Goal: Task Accomplishment & Management: Use online tool/utility

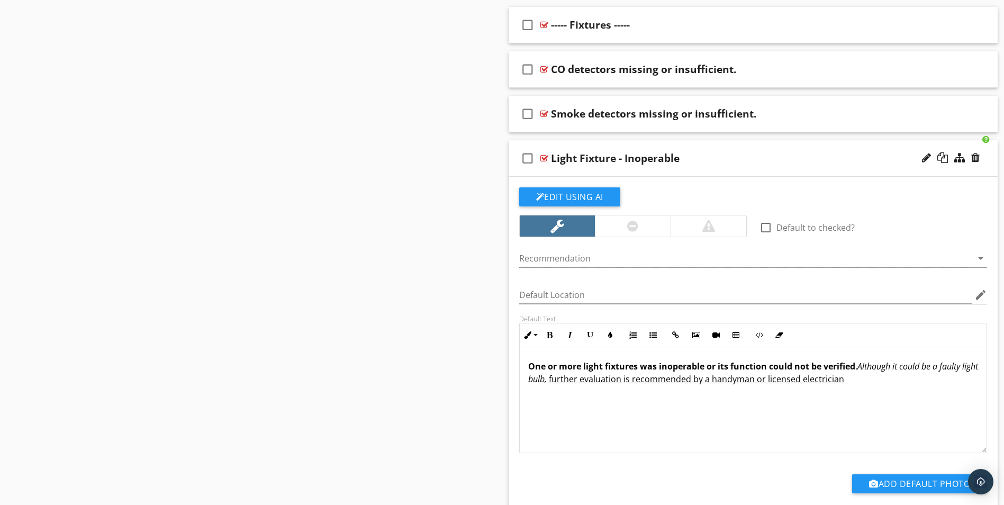
click at [555, 156] on div "Light Fixture - Inoperable" at bounding box center [615, 158] width 129 height 13
click at [551, 156] on input "Light Fixture - Inoperable" at bounding box center [726, 159] width 351 height 17
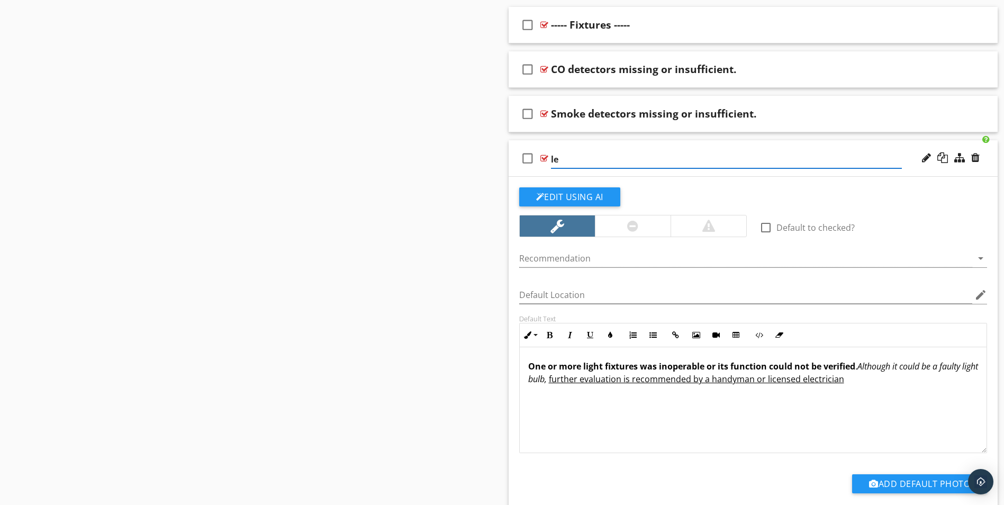
type input "e"
paste input "Light fixture inoperable."
type input "Light fixture inoperable."
click at [963, 259] on div at bounding box center [746, 258] width 454 height 17
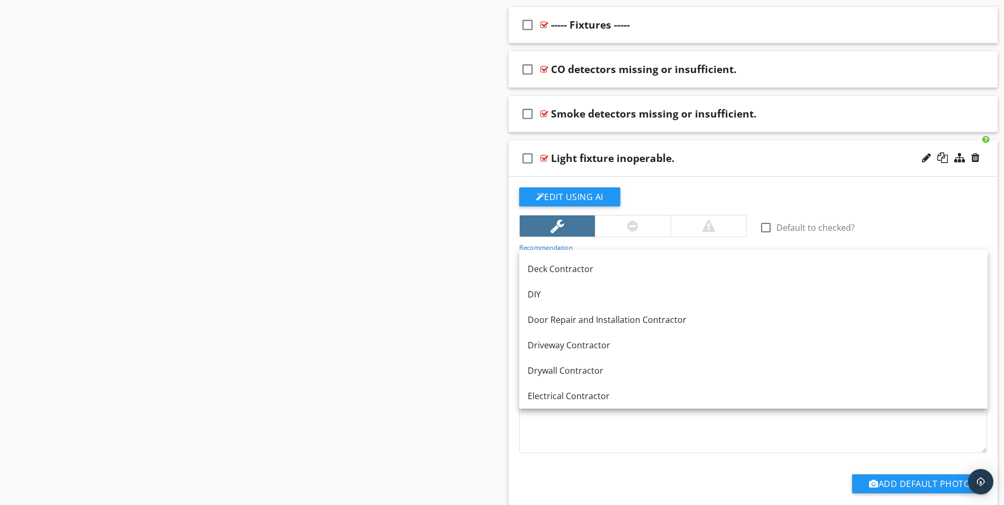
scroll to position [318, 0]
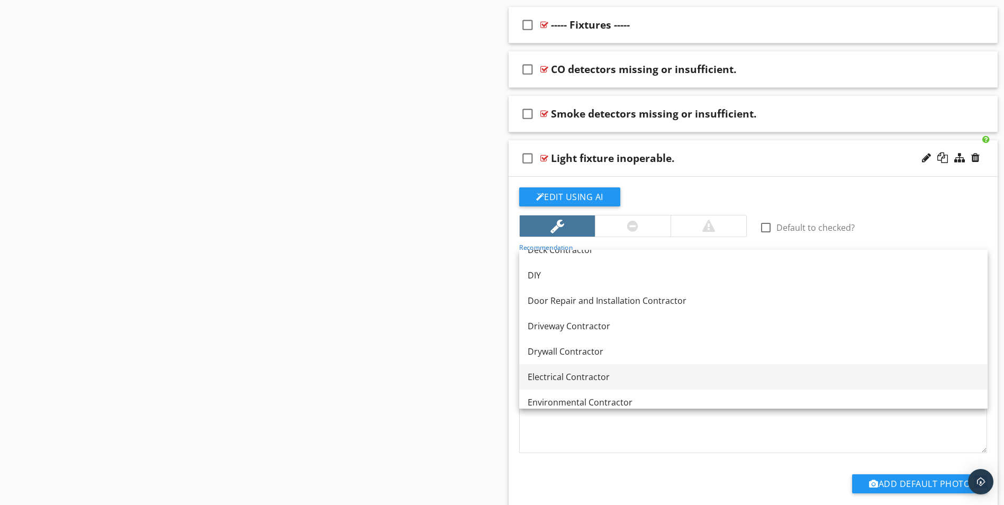
click at [678, 386] on link "Electrical Contractor" at bounding box center [753, 376] width 468 height 25
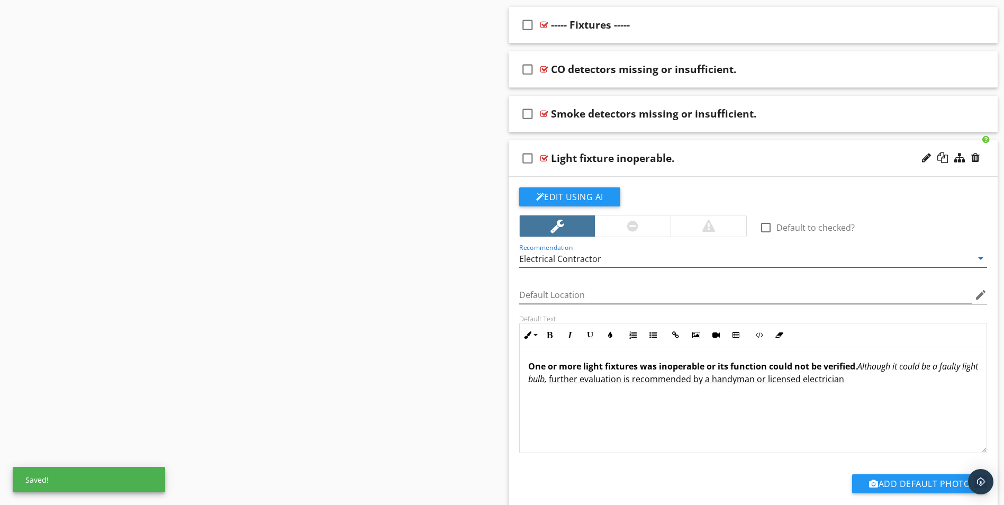
click at [979, 296] on icon "edit" at bounding box center [980, 294] width 13 height 13
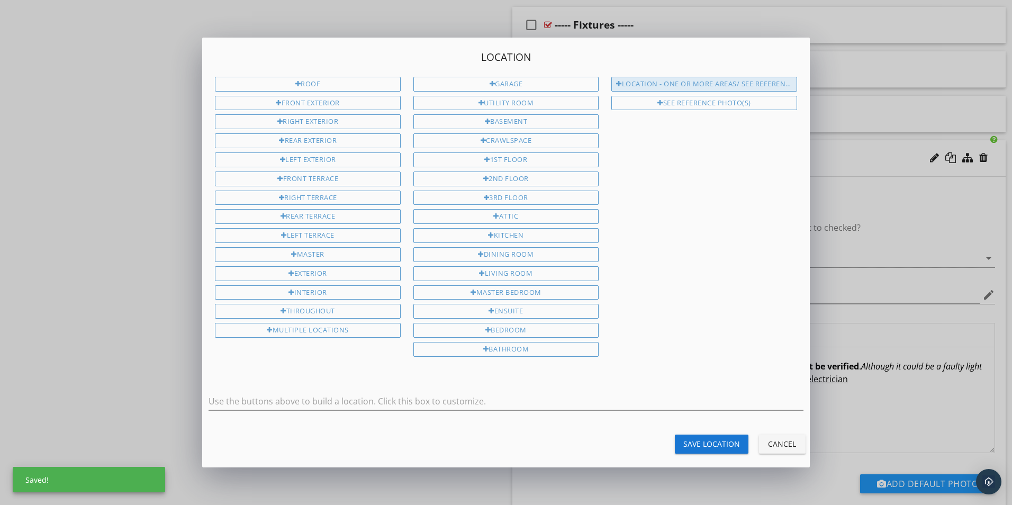
click at [700, 83] on div "Location - One or more areas/ See Reference Photo(s)" at bounding box center [703, 84] width 185 height 15
type input "Location - One or more areas/ See Reference Photo(s)"
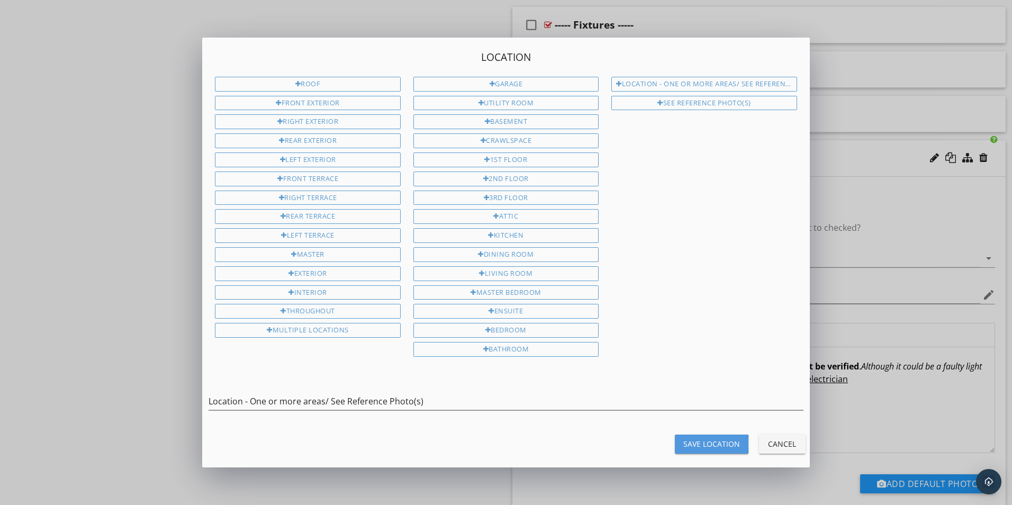
click at [713, 446] on div "Save Location" at bounding box center [711, 443] width 57 height 11
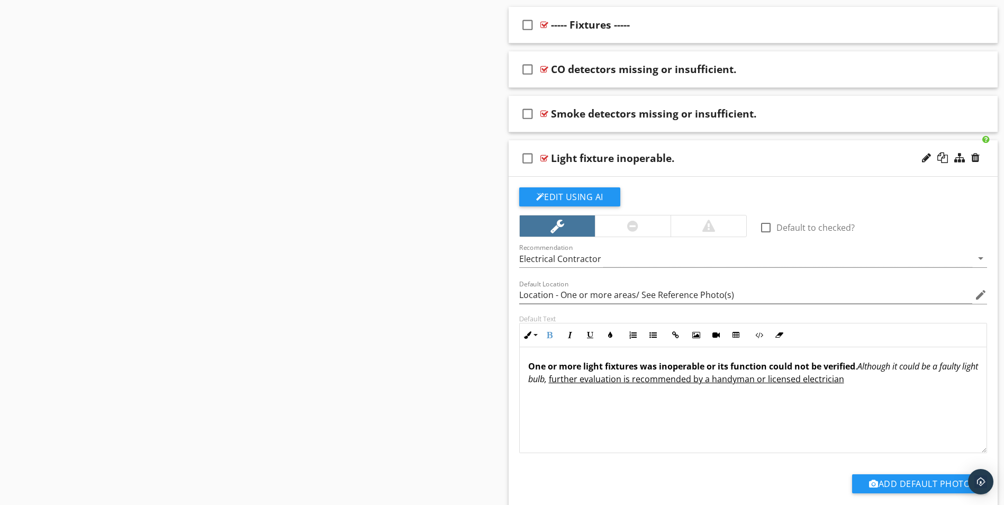
drag, startPoint x: 529, startPoint y: 367, endPoint x: 882, endPoint y: 404, distance: 354.9
click at [882, 404] on div "One or more light fixtures was inoperable or its function could not be verified…" at bounding box center [753, 400] width 467 height 106
type input "Location - One or more areas/ See Reference Photo(s)"
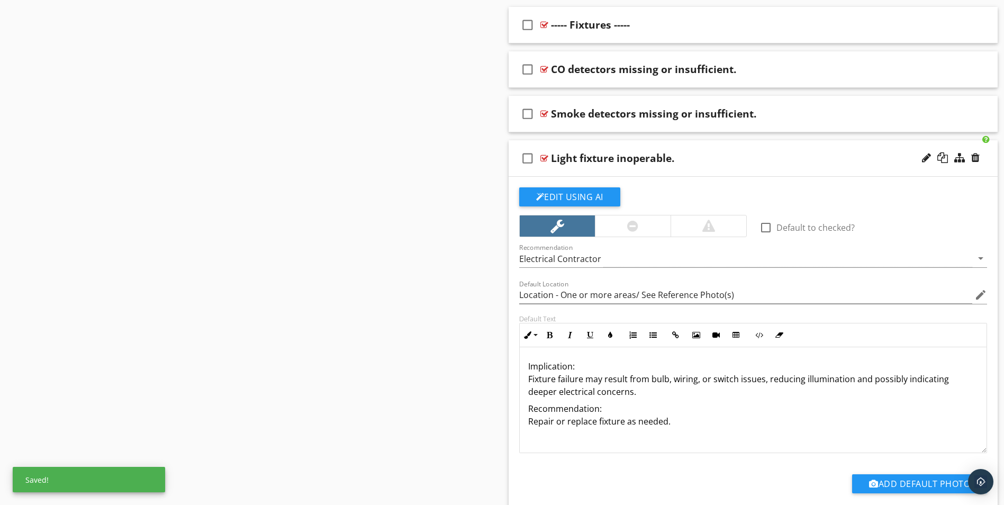
click at [573, 368] on p "Implication: Fixture failure may result from bulb, wiring, or switch issues, re…" at bounding box center [753, 379] width 450 height 38
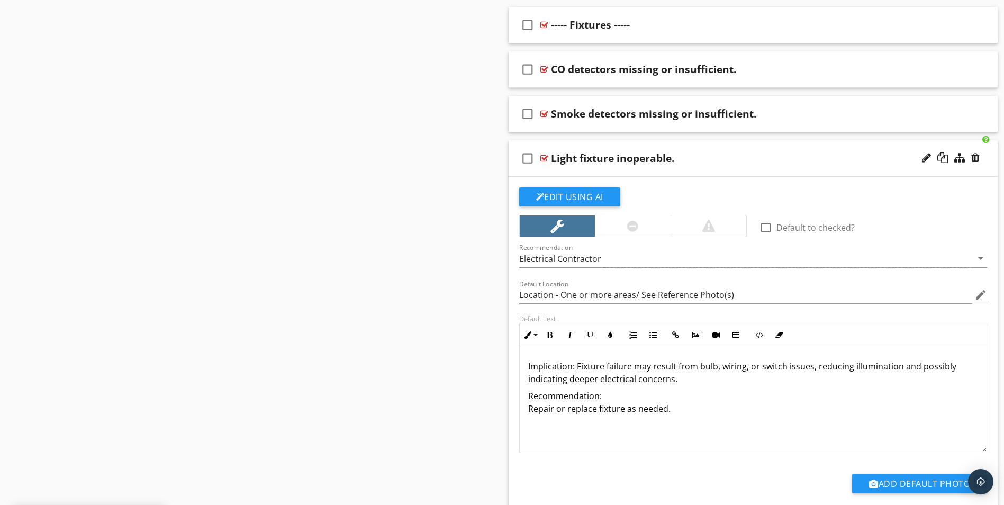
click at [675, 378] on p "Implication: Fixture failure may result from bulb, wiring, or switch issues, re…" at bounding box center [753, 372] width 450 height 25
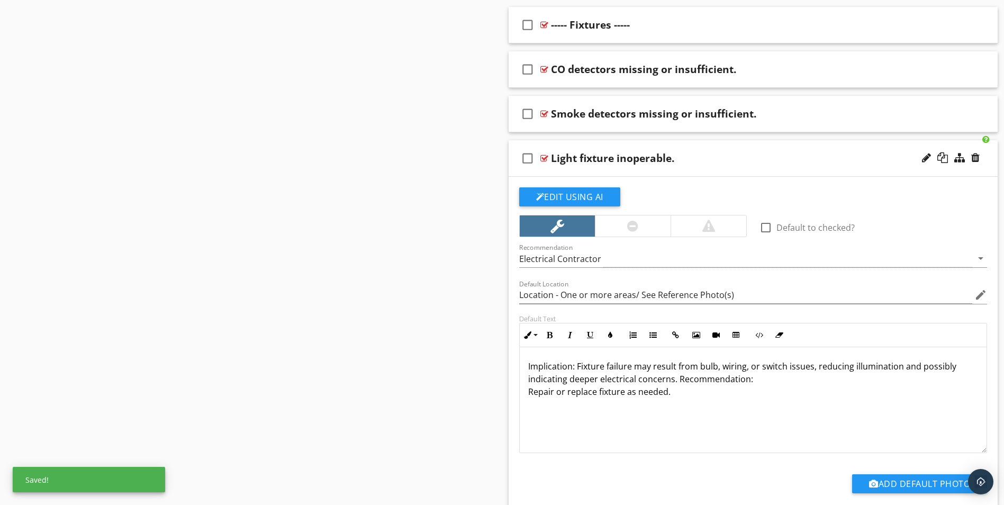
click at [748, 380] on p "Implication: Fixture failure may result from bulb, wiring, or switch issues, re…" at bounding box center [753, 379] width 450 height 38
click at [818, 378] on p "Implication: Fixture failure may result from bulb, wiring, or switch issues, re…" at bounding box center [753, 372] width 450 height 25
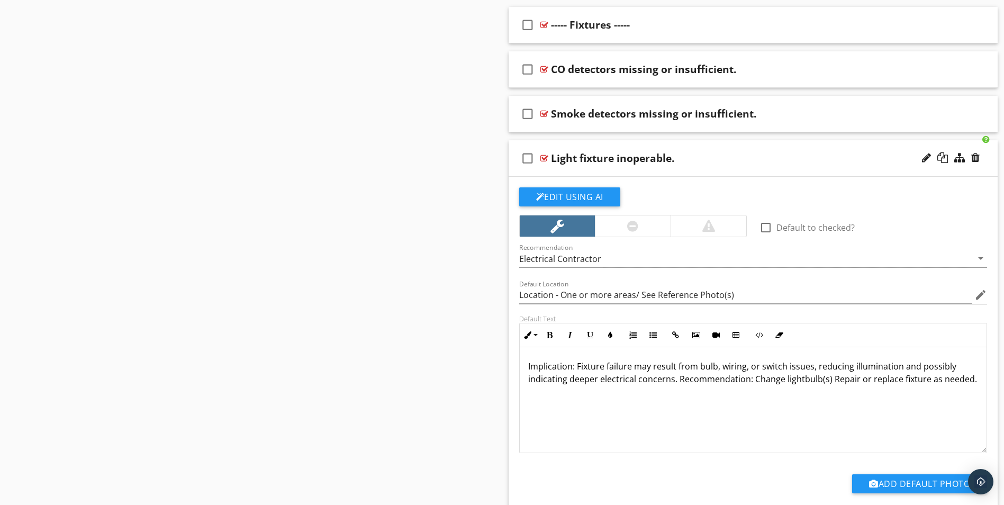
click at [826, 380] on p "Implication: Fixture failure may result from bulb, wiring, or switch issues, re…" at bounding box center [753, 372] width 450 height 25
click at [781, 382] on p "Implication: Fixture failure may result from bulb, wiring, or switch issues, re…" at bounding box center [753, 379] width 450 height 38
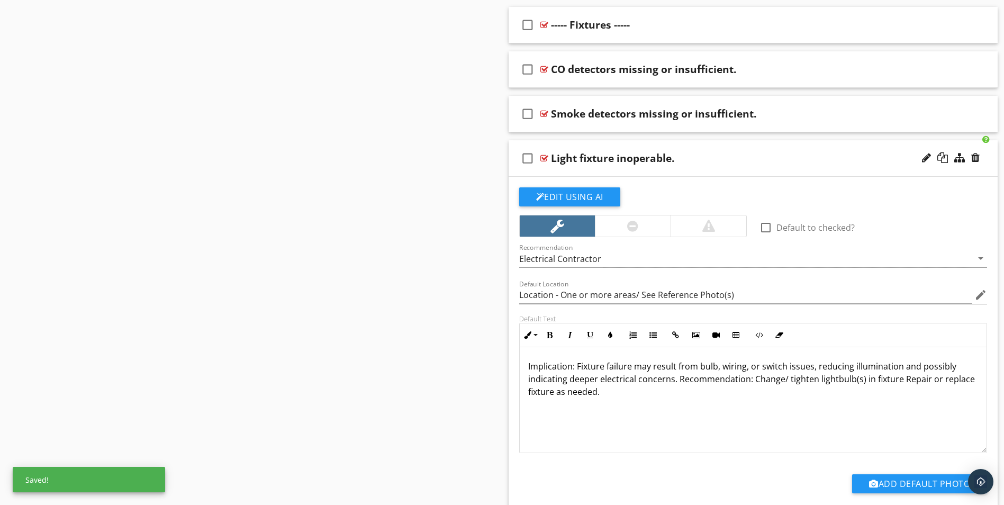
click at [901, 383] on p "Implication: Fixture failure may result from bulb, wiring, or switch issues, re…" at bounding box center [753, 379] width 450 height 38
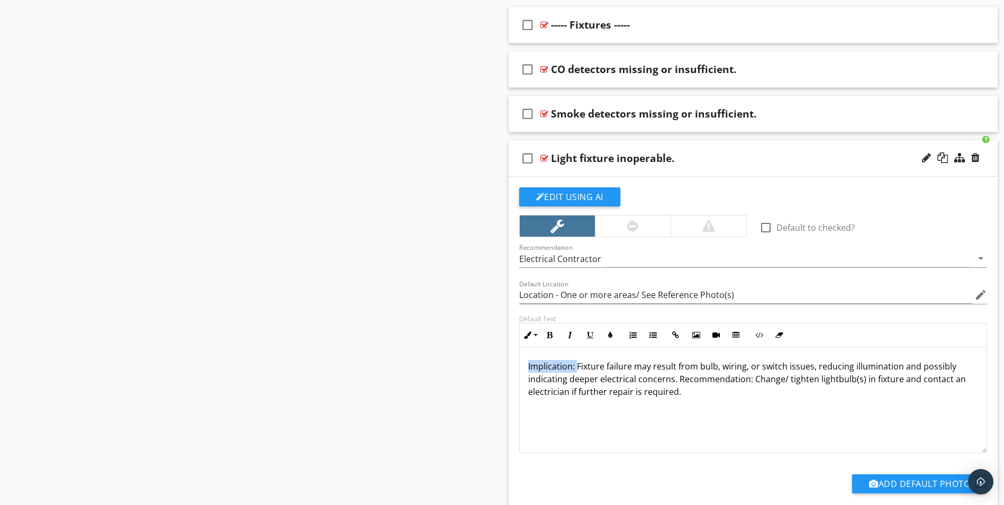
drag, startPoint x: 528, startPoint y: 367, endPoint x: 562, endPoint y: 358, distance: 35.0
click at [575, 371] on p "Implication: Fixture failure may result from bulb, wiring, or switch issues, re…" at bounding box center [753, 379] width 450 height 38
click at [553, 338] on icon "button" at bounding box center [549, 334] width 7 height 7
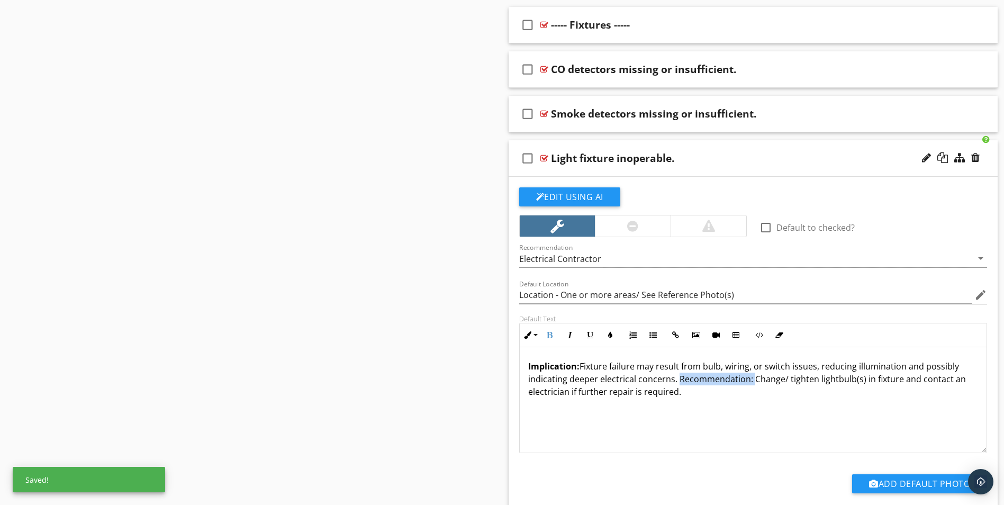
drag, startPoint x: 675, startPoint y: 379, endPoint x: 749, endPoint y: 385, distance: 74.9
click at [749, 385] on p "Implication: Fixture failure may result from bulb, wiring, or switch issues, re…" at bounding box center [753, 379] width 450 height 38
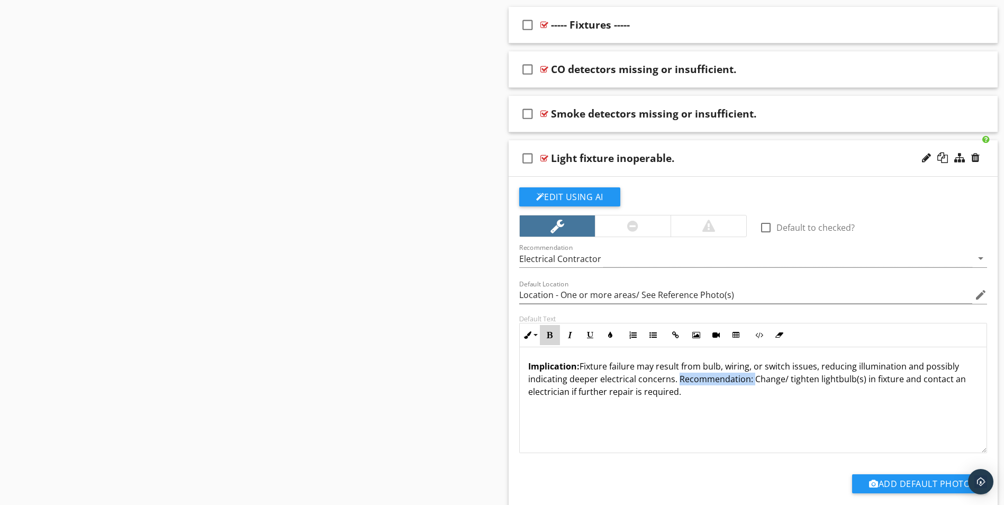
click at [550, 337] on icon "button" at bounding box center [549, 334] width 7 height 7
type input "Location - One or more areas/ See Reference Photo(s)"
click at [688, 396] on p "Implication: Fixture failure may result from bulb, wiring, or switch issues, re…" at bounding box center [753, 379] width 450 height 38
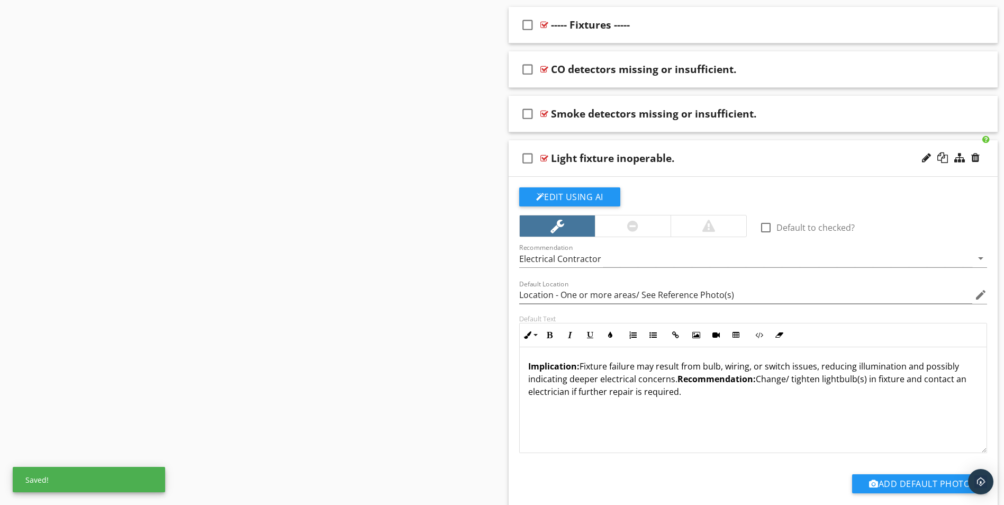
click at [764, 153] on div "Light fixture inoperable." at bounding box center [726, 158] width 351 height 13
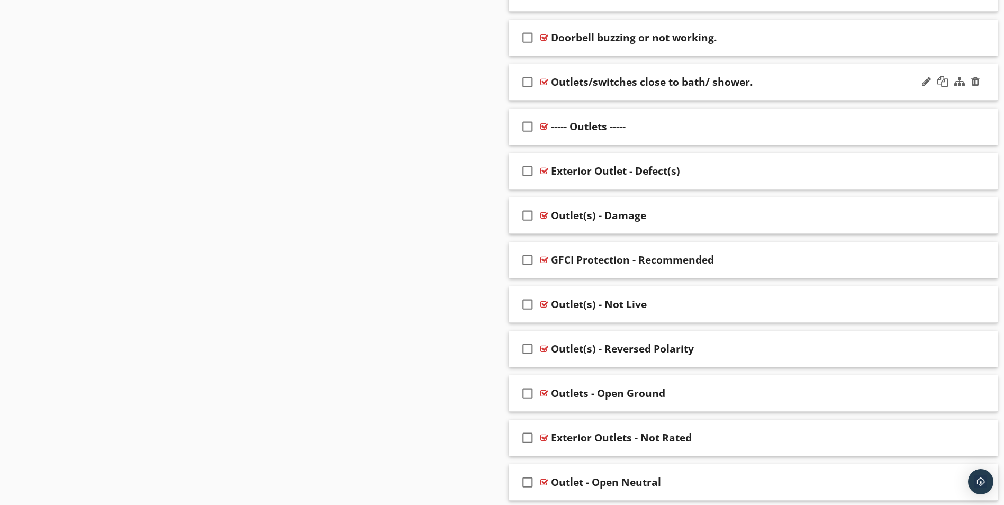
scroll to position [948, 0]
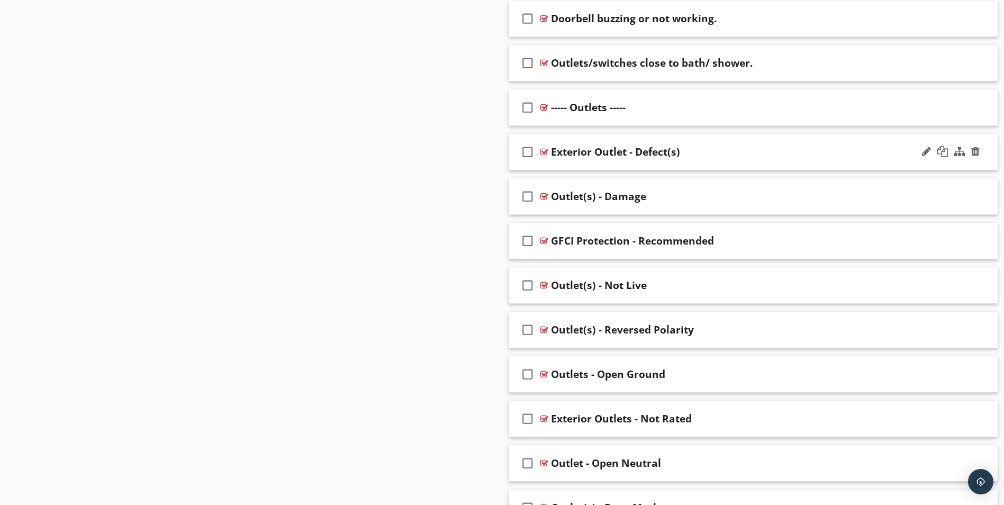
click at [781, 159] on div "check_box_outline_blank Exterior Outlet - Defect(s)" at bounding box center [754, 152] width 490 height 37
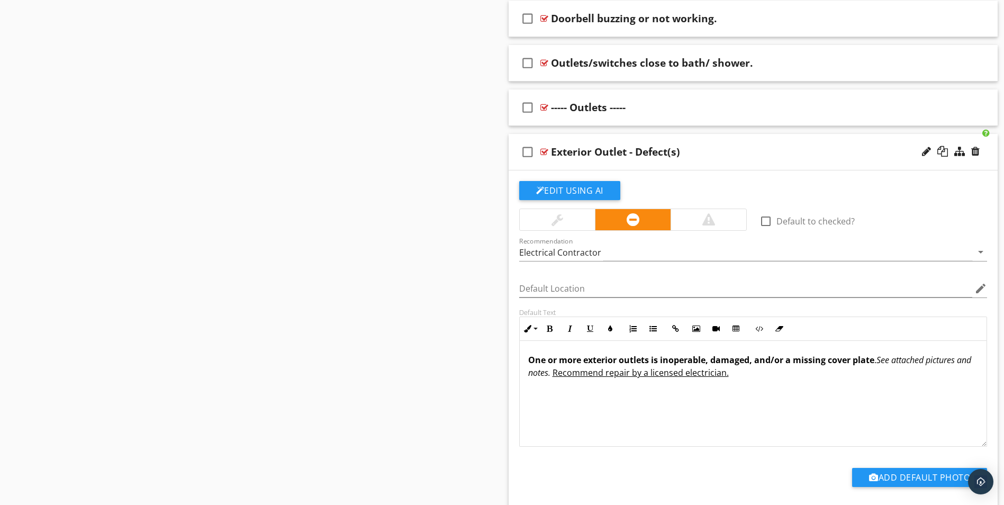
click at [777, 152] on div "Exterior Outlet - Defect(s)" at bounding box center [726, 152] width 351 height 13
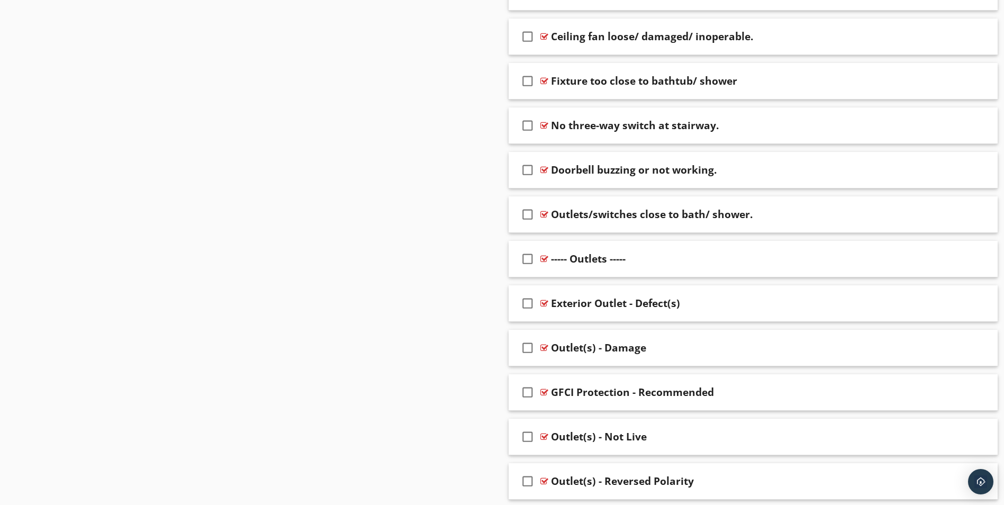
scroll to position [790, 0]
